Goal: Task Accomplishment & Management: Manage account settings

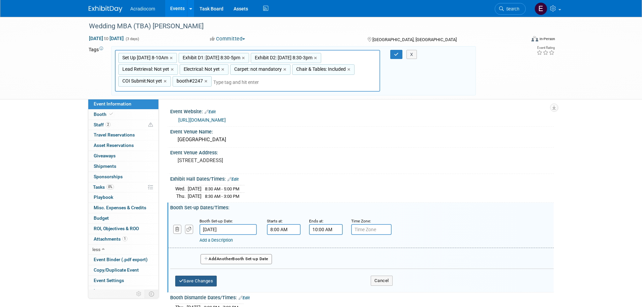
click at [213, 281] on button "Save Changes" at bounding box center [196, 281] width 42 height 11
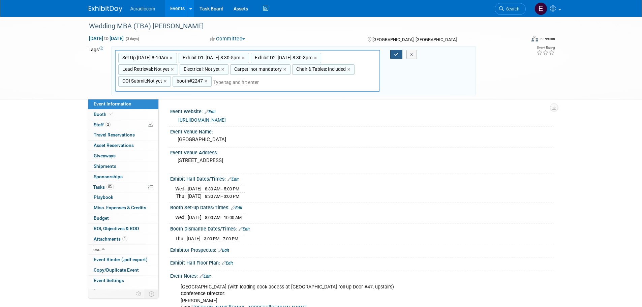
click at [398, 55] on icon "button" at bounding box center [396, 54] width 5 height 4
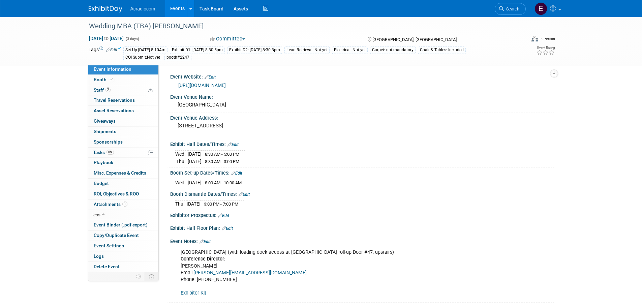
click at [116, 9] on img at bounding box center [106, 9] width 34 height 7
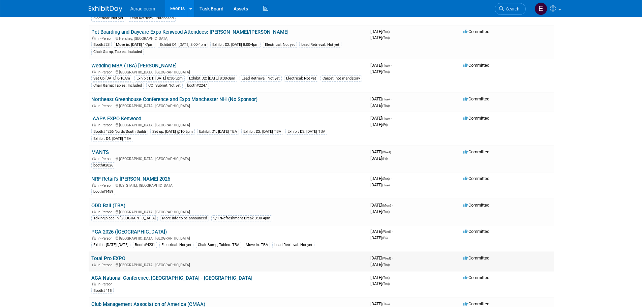
scroll to position [303, 0]
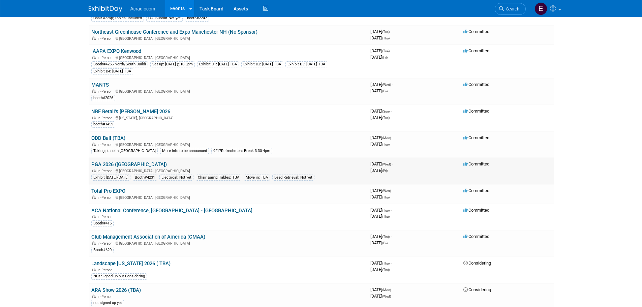
click at [119, 160] on td "PGA 2026 (Kenwood) In-Person Orlando, FL Exhibit Wed 1/21-Fri 1/23 Booth#4231 E…" at bounding box center [228, 171] width 279 height 27
click at [119, 163] on link "PGA 2026 ([GEOGRAPHIC_DATA])" at bounding box center [129, 165] width 76 height 6
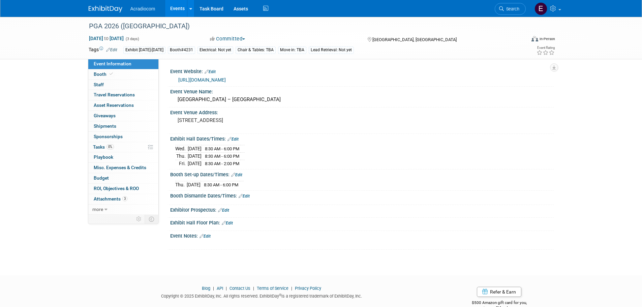
click at [222, 77] on link "https://www.pgashow.com/en-us/show-info.html" at bounding box center [202, 79] width 48 height 5
click at [147, 77] on link "Booth" at bounding box center [123, 74] width 70 height 10
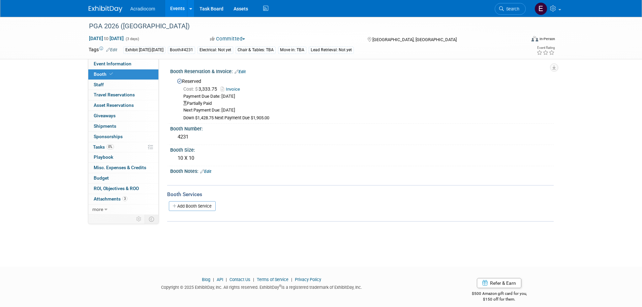
click at [235, 88] on link "Invoice" at bounding box center [232, 89] width 23 height 5
click at [242, 71] on link "Edit" at bounding box center [240, 71] width 11 height 5
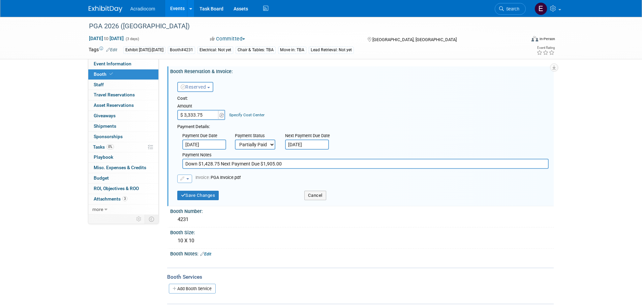
click at [256, 140] on select "Not Paid Yet Partially Paid Paid in Full" at bounding box center [255, 145] width 40 height 10
click at [115, 202] on link "3 Attachments 3" at bounding box center [123, 199] width 70 height 10
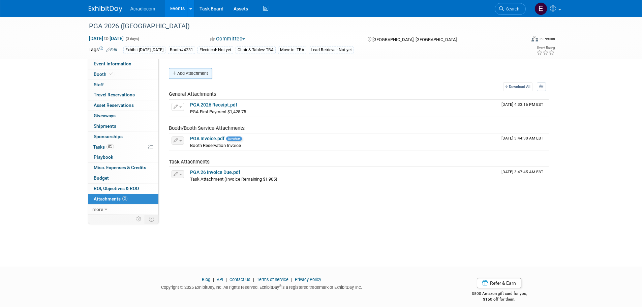
click at [195, 75] on button "Add Attachment" at bounding box center [190, 73] width 43 height 11
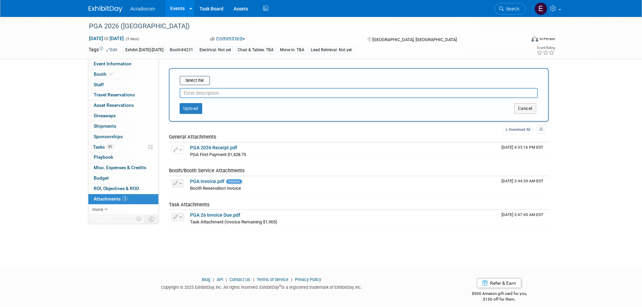
click at [211, 98] on div "Upload Cancel" at bounding box center [359, 106] width 369 height 16
click at [202, 95] on input "text" at bounding box center [359, 93] width 358 height 10
type input "@"
click at [191, 110] on button "Upload" at bounding box center [191, 108] width 23 height 11
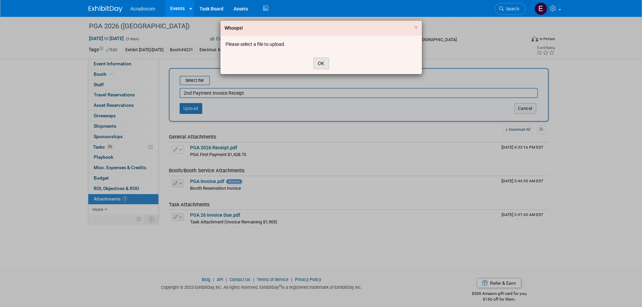
click at [319, 61] on button "OK" at bounding box center [322, 63] width 16 height 11
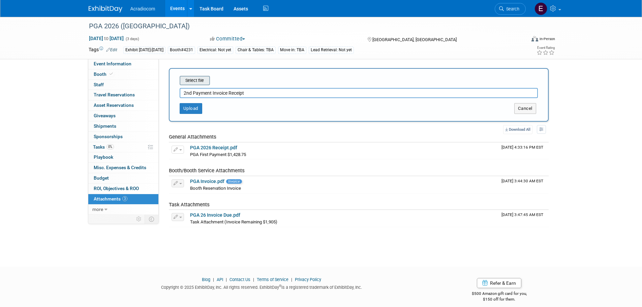
click at [193, 82] on input "file" at bounding box center [169, 81] width 80 height 8
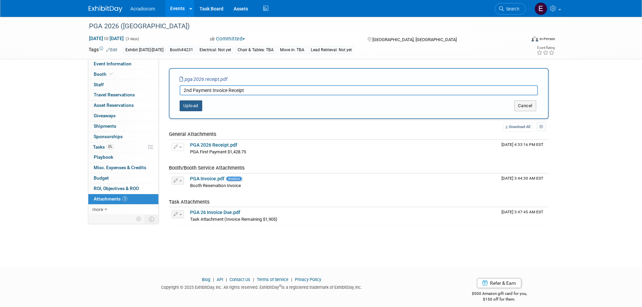
click at [195, 102] on button "Upload" at bounding box center [191, 105] width 23 height 11
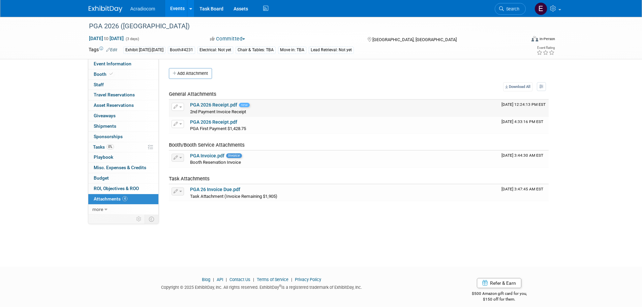
click at [214, 104] on link "PGA 2026 Receipt.pdf" at bounding box center [213, 104] width 47 height 5
click at [224, 120] on link "PGA 2026 Receipt.pdf" at bounding box center [213, 121] width 47 height 5
click at [181, 107] on span "button" at bounding box center [180, 107] width 3 height 1
click at [200, 139] on button "Delete Attachment" at bounding box center [201, 141] width 53 height 9
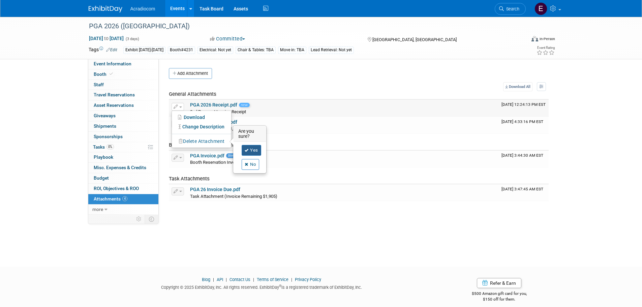
click at [256, 149] on link "Yes" at bounding box center [252, 150] width 20 height 11
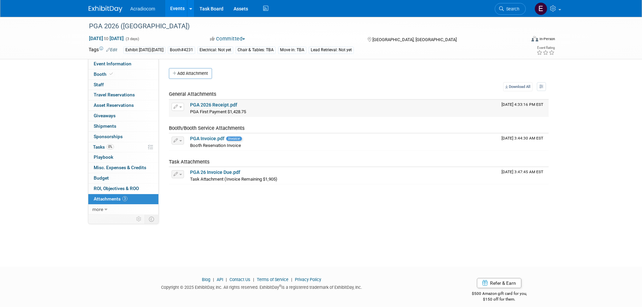
click at [250, 112] on div "PGA First Payment $1,428.75 PGA First Payment $1,428.75 X" at bounding box center [343, 111] width 306 height 7
click at [205, 74] on button "Add Attachment" at bounding box center [190, 73] width 43 height 11
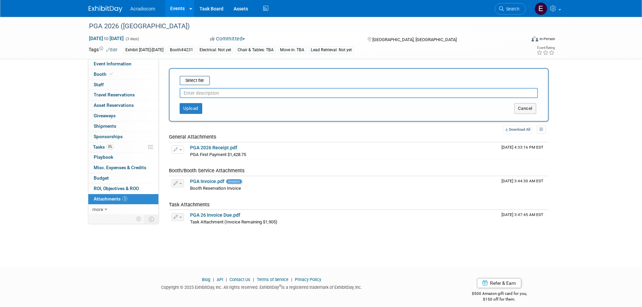
click at [214, 95] on input "text" at bounding box center [359, 93] width 358 height 10
type input "2nd Payment Receipt"
click at [194, 82] on input "file" at bounding box center [169, 81] width 80 height 8
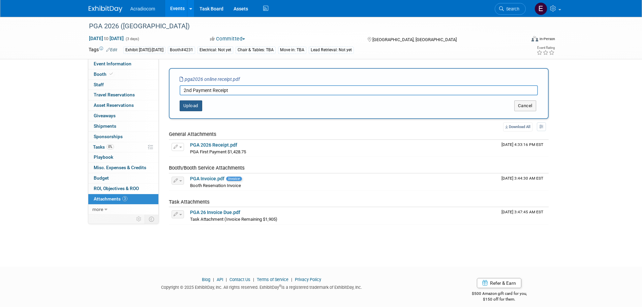
click at [186, 103] on button "Upload" at bounding box center [191, 105] width 23 height 11
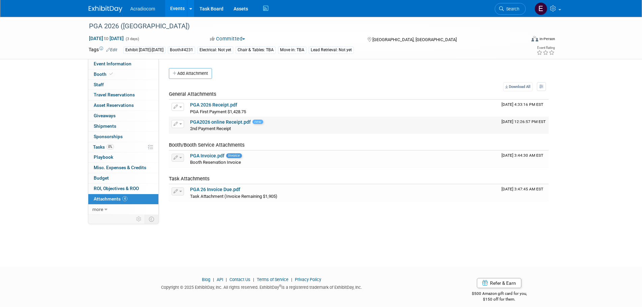
click at [225, 123] on link "PGA2026 online Receipt.pdf" at bounding box center [220, 121] width 61 height 5
click at [123, 147] on link "0% Tasks 0%" at bounding box center [123, 147] width 70 height 10
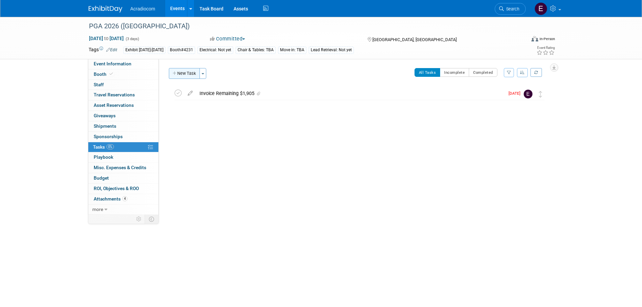
click at [190, 76] on button "New Task" at bounding box center [184, 73] width 31 height 11
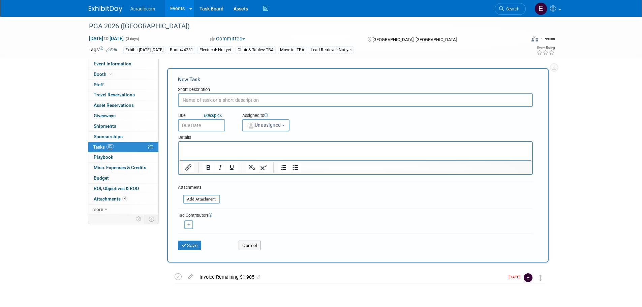
click at [211, 95] on input "text" at bounding box center [355, 99] width 355 height 13
drag, startPoint x: 460, startPoint y: 16, endPoint x: 528, endPoint y: 59, distance: 81.0
drag, startPoint x: 528, startPoint y: 59, endPoint x: 284, endPoint y: 105, distance: 248.3
click at [284, 105] on input "Invoice Remaining" at bounding box center [355, 99] width 355 height 13
type input "Invoice Remaining 1,428.75"
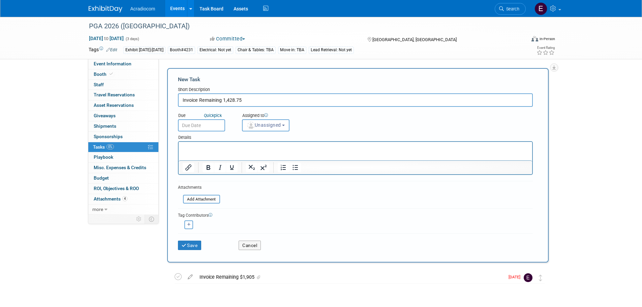
click at [207, 120] on input "text" at bounding box center [201, 125] width 47 height 12
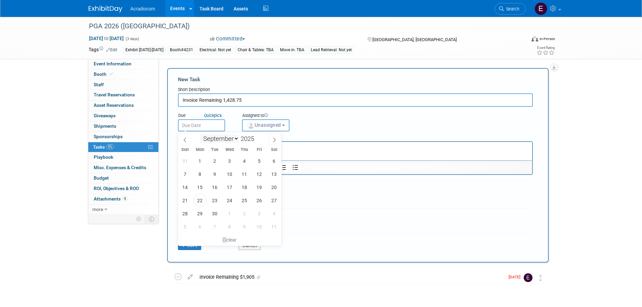
click at [233, 137] on select "January February March April May June July August September October November De…" at bounding box center [219, 139] width 39 height 8
select select "9"
click at [200, 135] on select "January February March April May June July August September October November De…" at bounding box center [219, 139] width 39 height 8
click at [228, 185] on span "15" at bounding box center [229, 187] width 13 height 13
type input "Oct 15, 2025"
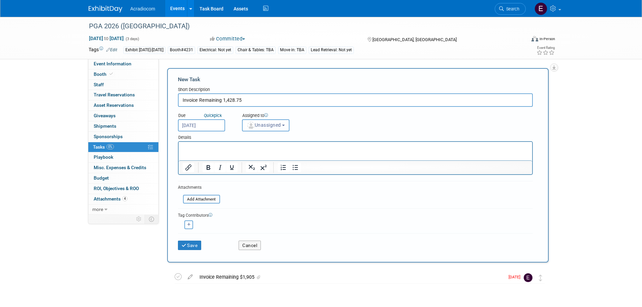
click at [260, 131] on button "Unassigned" at bounding box center [266, 125] width 48 height 12
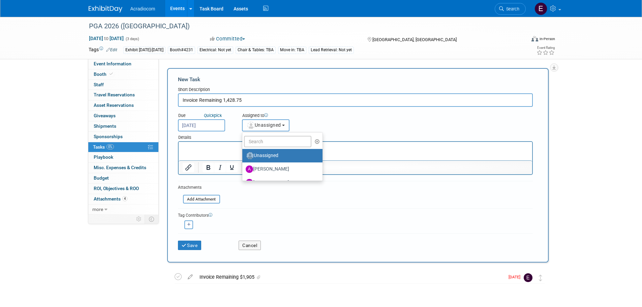
scroll to position [34, 0]
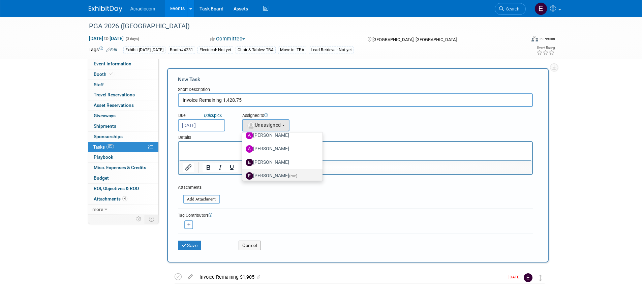
click at [258, 170] on link "Elizabeth Martinez (me)" at bounding box center [282, 175] width 81 height 13
click at [278, 172] on label "Elizabeth Martinez (me)" at bounding box center [281, 176] width 70 height 11
click at [243, 173] on input "Elizabeth Martinez (me)" at bounding box center [241, 175] width 4 height 4
select select "c1932504-55f6-44c3-81d7-d85bb0d41d46"
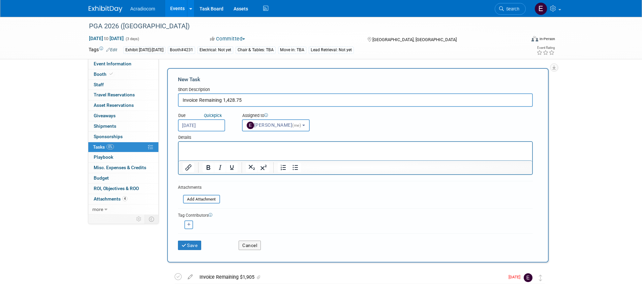
click at [187, 223] on button "button" at bounding box center [188, 225] width 9 height 9
select select
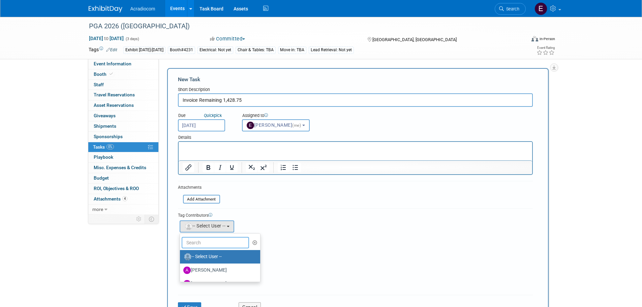
click at [216, 240] on input "text" at bounding box center [215, 242] width 67 height 11
type input "anth"
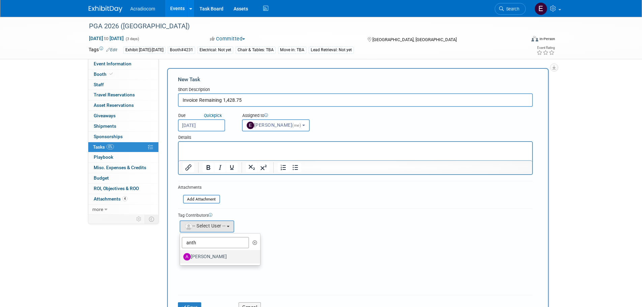
click at [211, 257] on label "Anthony Cataldo" at bounding box center [218, 257] width 70 height 11
click at [181, 257] on input "Anthony Cataldo" at bounding box center [179, 256] width 4 height 4
select select "14dd37f1-005a-4d60-9927-acbb83db71c4"
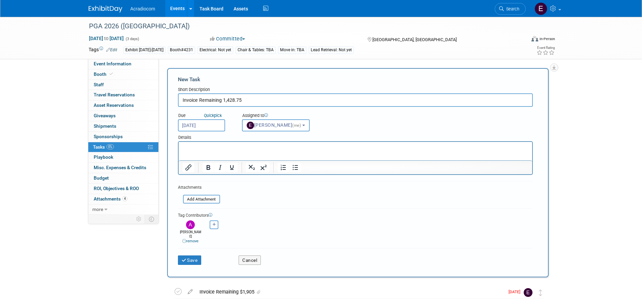
click at [215, 224] on icon "button" at bounding box center [214, 225] width 3 height 4
select select
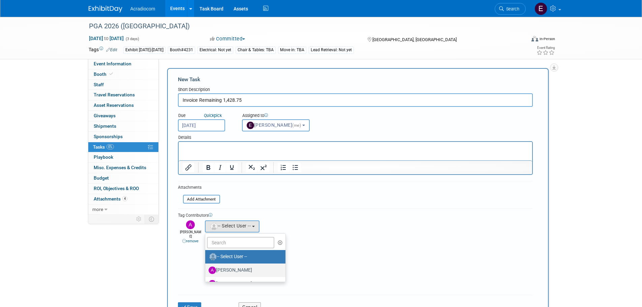
click at [233, 268] on label "Amanda Nazarko" at bounding box center [244, 270] width 70 height 11
click at [206, 268] on input "Amanda Nazarko" at bounding box center [204, 269] width 4 height 4
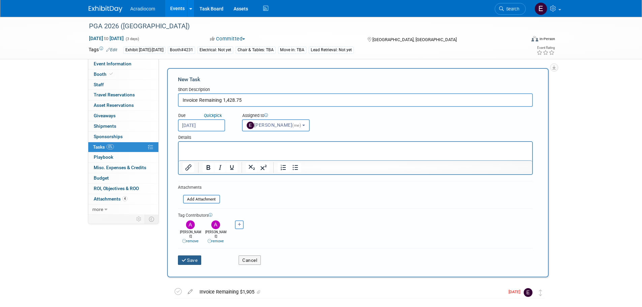
click at [195, 256] on button "Save" at bounding box center [190, 260] width 24 height 9
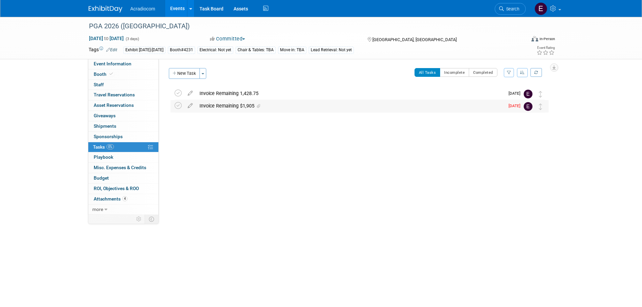
click at [174, 104] on div "Invoice Remaining $1,905 DETAILS Must be paid by October 25th. update to Sep 20…" at bounding box center [360, 106] width 378 height 12
click at [180, 107] on icon at bounding box center [178, 105] width 7 height 7
click at [122, 9] on img at bounding box center [106, 9] width 34 height 7
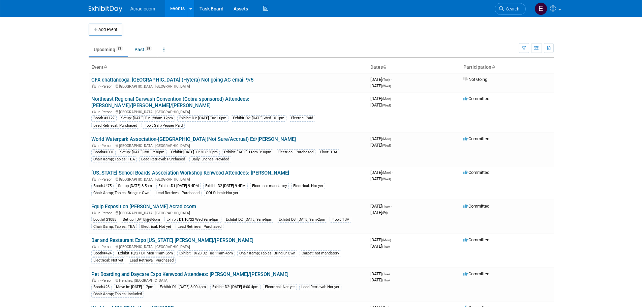
scroll to position [101, 0]
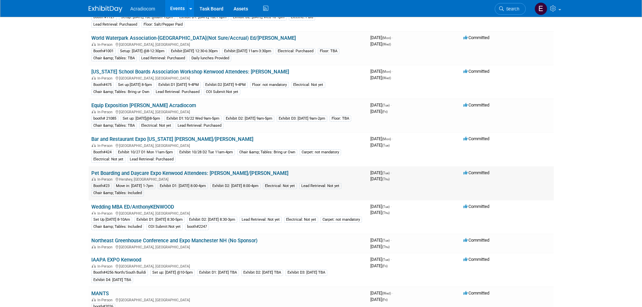
click at [167, 176] on div "In-Person [GEOGRAPHIC_DATA], [GEOGRAPHIC_DATA]" at bounding box center [228, 178] width 274 height 5
click at [169, 170] on link "Pet Boarding and Daycare Expo Kenwood Attendees: [PERSON_NAME]/[PERSON_NAME]" at bounding box center [189, 173] width 197 height 6
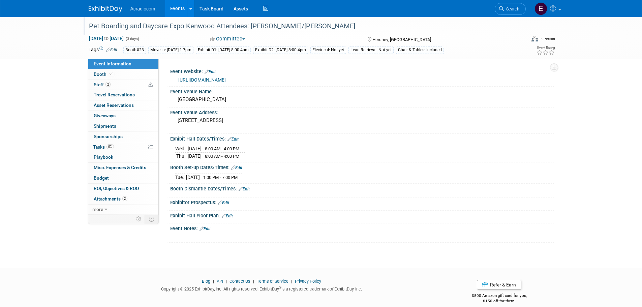
click at [257, 28] on div "Pet Boarding and Daycare Expo Kenwood Attendees: [PERSON_NAME]/[PERSON_NAME]" at bounding box center [301, 26] width 429 height 12
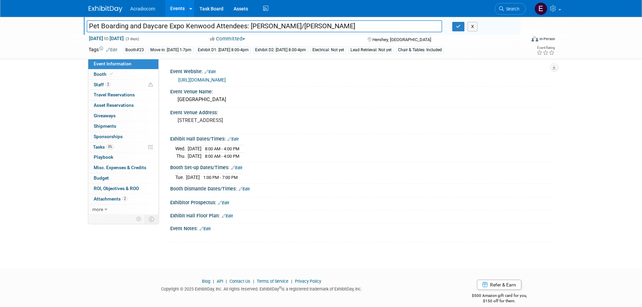
click at [257, 28] on input "Pet Boarding and Daycare Expo Kenwood Attendees: [PERSON_NAME]/[PERSON_NAME]" at bounding box center [265, 26] width 356 height 12
type input "Pet Boarding and Daycare Expo Kenwood Attendees: Mike/Edwin"
click at [108, 88] on link "2 Staff 2" at bounding box center [123, 85] width 70 height 10
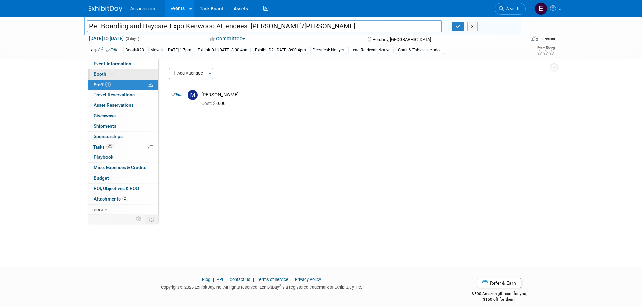
click at [114, 77] on link "Booth" at bounding box center [123, 74] width 70 height 10
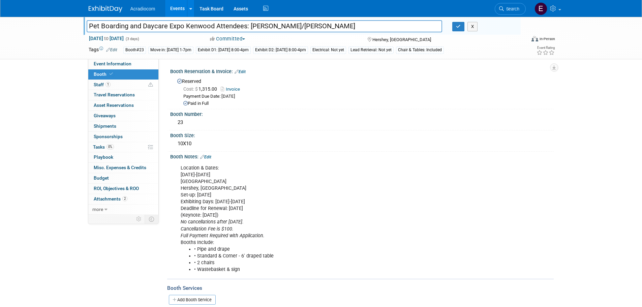
click at [258, 28] on input "Pet Boarding and Daycare Expo Kenwood Attendees: Mike/Edwin" at bounding box center [265, 26] width 356 height 12
click at [477, 26] on button "X" at bounding box center [473, 26] width 10 height 9
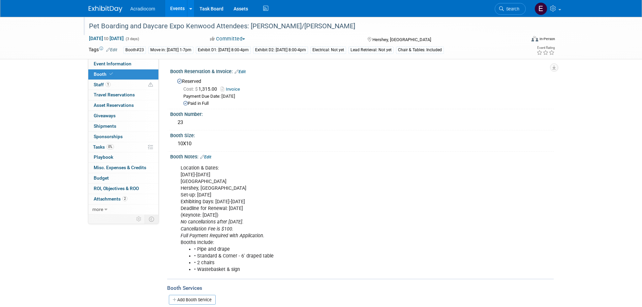
click at [121, 4] on link at bounding box center [110, 5] width 42 height 5
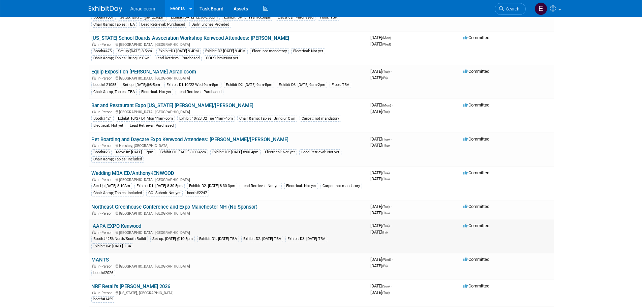
scroll to position [202, 0]
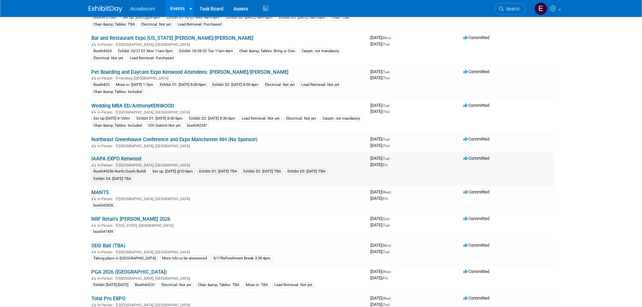
click at [132, 156] on link "IAAPA EXPO Kenwood" at bounding box center [116, 159] width 50 height 6
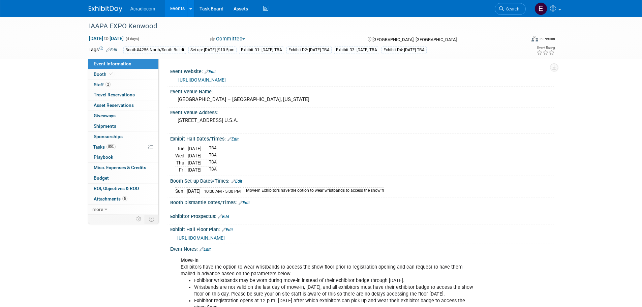
click at [226, 79] on link "https://iaapa.org/expos-and-events/iaapa-expo" at bounding box center [202, 79] width 48 height 5
click at [109, 148] on span "50%" at bounding box center [111, 146] width 9 height 5
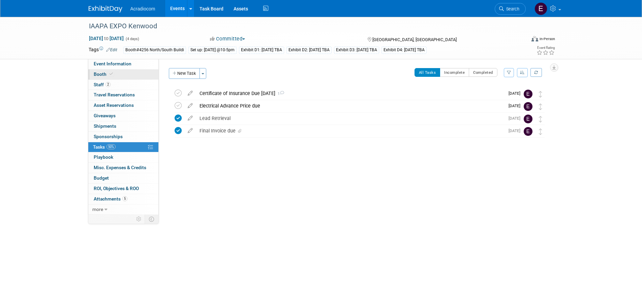
click at [126, 71] on link "Booth" at bounding box center [123, 74] width 70 height 10
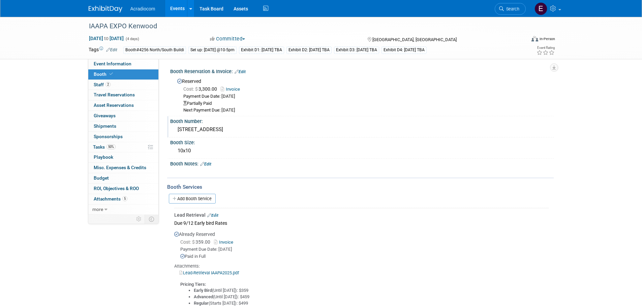
click at [243, 131] on div "4256 North/South Building - Level 1" at bounding box center [362, 129] width 374 height 10
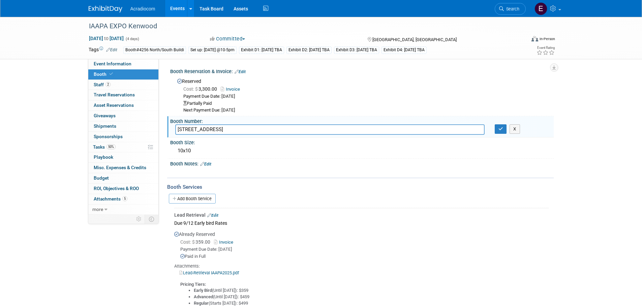
click at [273, 129] on input "4256 North/South Building - Level 1" at bounding box center [330, 129] width 310 height 10
drag, startPoint x: 322, startPoint y: 130, endPoint x: 244, endPoint y: 134, distance: 78.3
click at [244, 134] on input "North/South Building - Level 1, Booth 4256 (10 x 10, 100 sq ft)" at bounding box center [330, 129] width 310 height 10
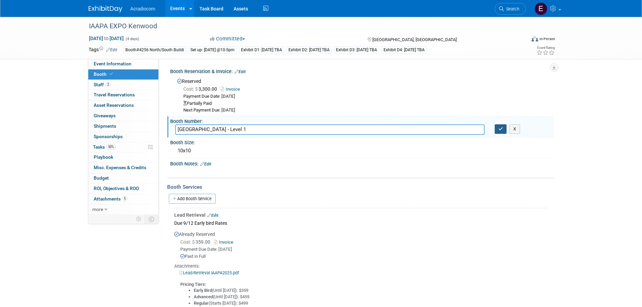
type input "North/South Building - Level 1"
click at [505, 128] on button "button" at bounding box center [501, 128] width 12 height 9
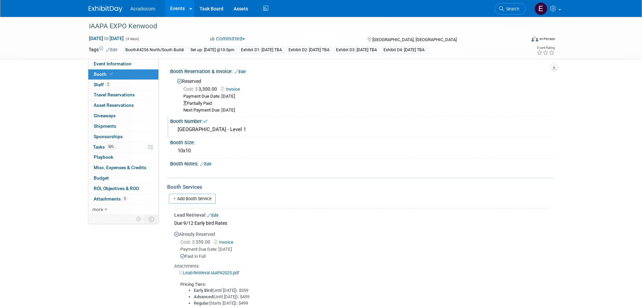
click at [209, 163] on link "Edit" at bounding box center [205, 164] width 11 height 5
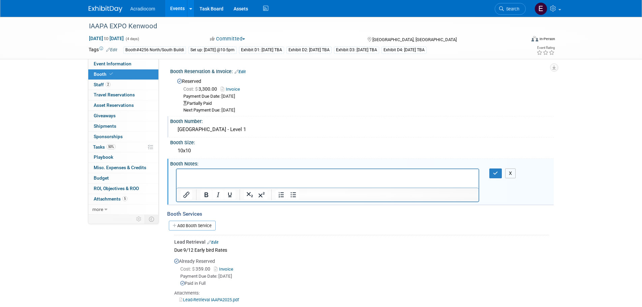
drag, startPoint x: 35, startPoint y: 9, endPoint x: 506, endPoint y: 172, distance: 498.7
click at [506, 172] on button "X" at bounding box center [510, 174] width 11 height 10
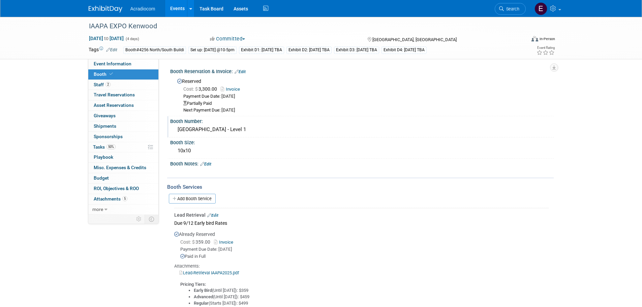
click at [241, 71] on link "Edit" at bounding box center [240, 71] width 11 height 5
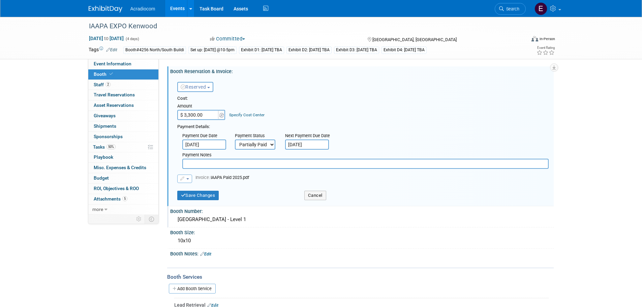
click at [261, 145] on select "Not Paid Yet Partially Paid Paid in Full" at bounding box center [255, 145] width 40 height 10
select select "1"
click at [235, 140] on select "Not Paid Yet Partially Paid Paid in Full" at bounding box center [255, 145] width 40 height 10
click at [245, 163] on input "text" at bounding box center [365, 164] width 367 height 10
click at [190, 174] on div "Cost: Amount $ 3,300.00 Specify Cost Center Cost Center -- Not Specified --" at bounding box center [363, 139] width 372 height 88
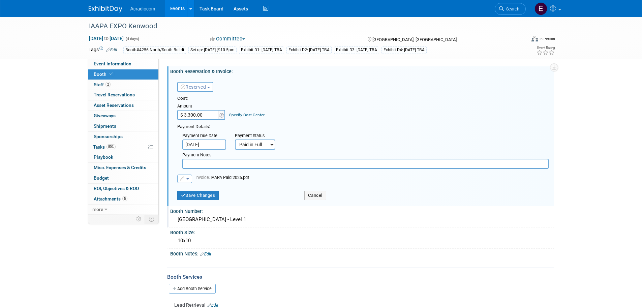
click at [186, 176] on button "button" at bounding box center [184, 179] width 15 height 8
click at [207, 167] on input "text" at bounding box center [365, 164] width 367 height 10
click at [311, 195] on button "Cancel" at bounding box center [316, 195] width 22 height 9
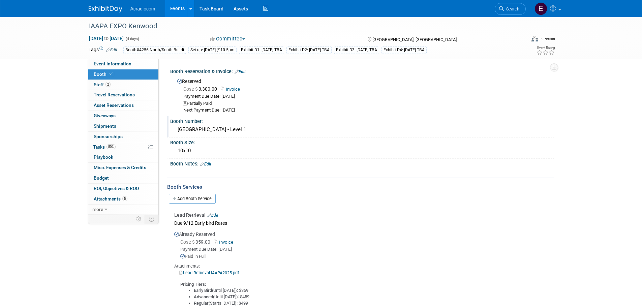
click at [240, 73] on link "Edit" at bounding box center [240, 71] width 11 height 5
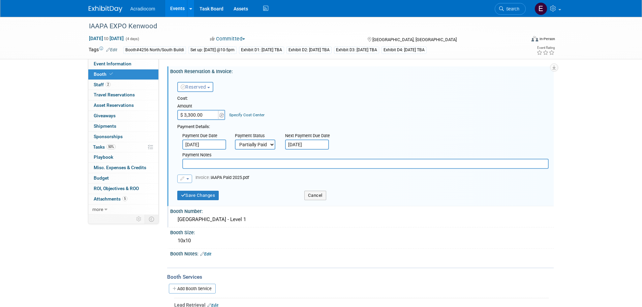
click at [282, 164] on input "text" at bounding box center [365, 164] width 367 height 10
click at [206, 87] on span "Reserved" at bounding box center [194, 86] width 26 height 5
click at [265, 146] on select "Not Paid Yet Partially Paid Paid in Full" at bounding box center [255, 145] width 40 height 10
select select "1"
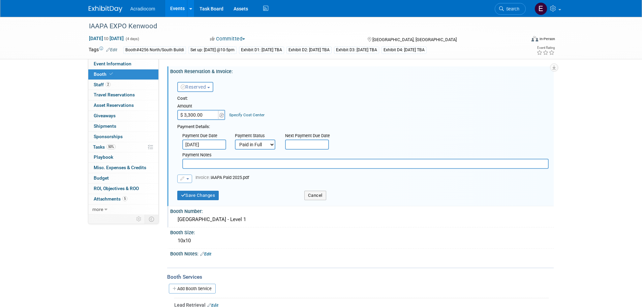
click at [235, 140] on select "Not Paid Yet Partially Paid Paid in Full" at bounding box center [255, 145] width 40 height 10
click at [214, 197] on button "Save Changes" at bounding box center [198, 195] width 42 height 9
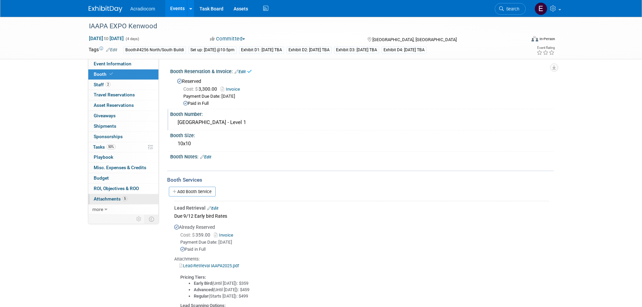
click at [110, 201] on span "Attachments 5" at bounding box center [111, 198] width 34 height 5
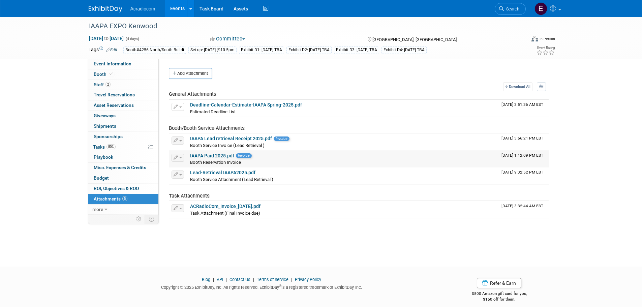
click at [213, 155] on link "IAAPA Paid 2025.pdf" at bounding box center [212, 155] width 44 height 5
